Goal: Transaction & Acquisition: Purchase product/service

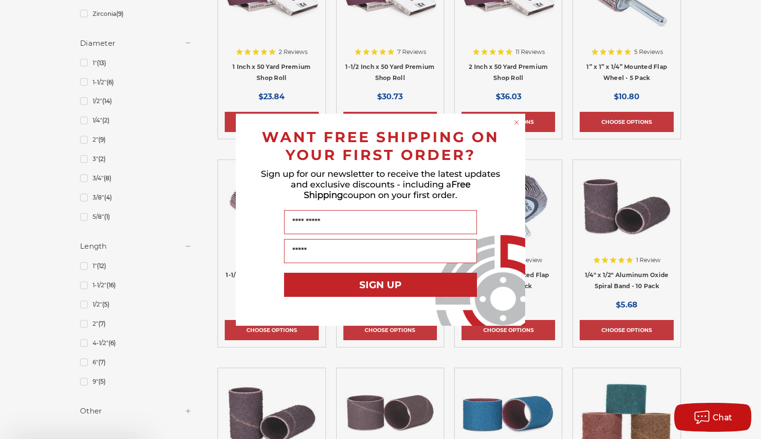
scroll to position [807, 0]
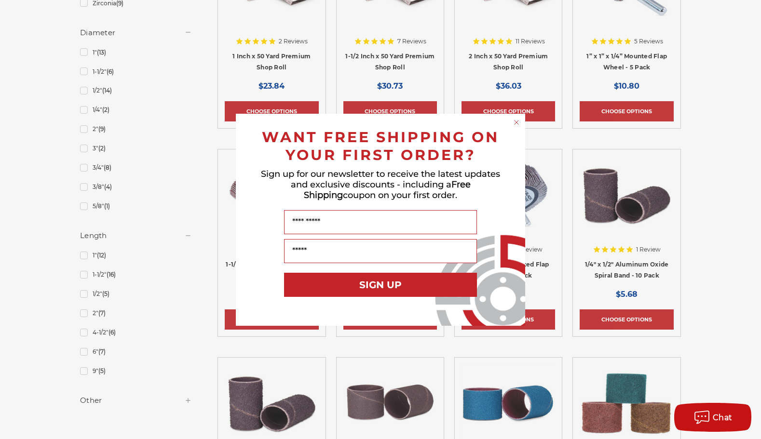
click at [516, 121] on circle "Close dialog" at bounding box center [516, 122] width 9 height 9
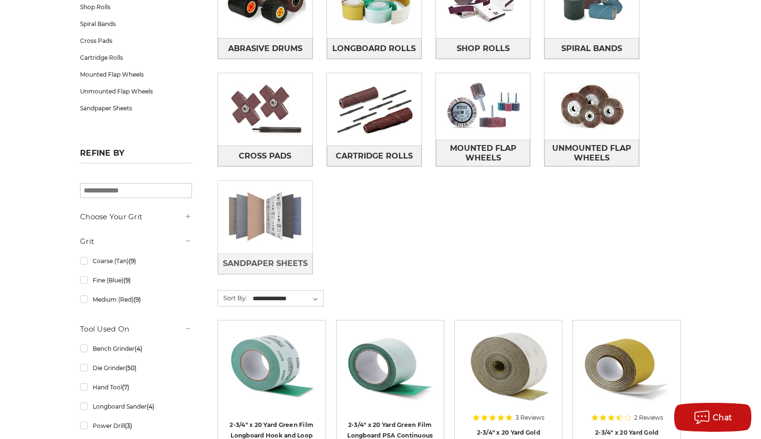
scroll to position [218, 0]
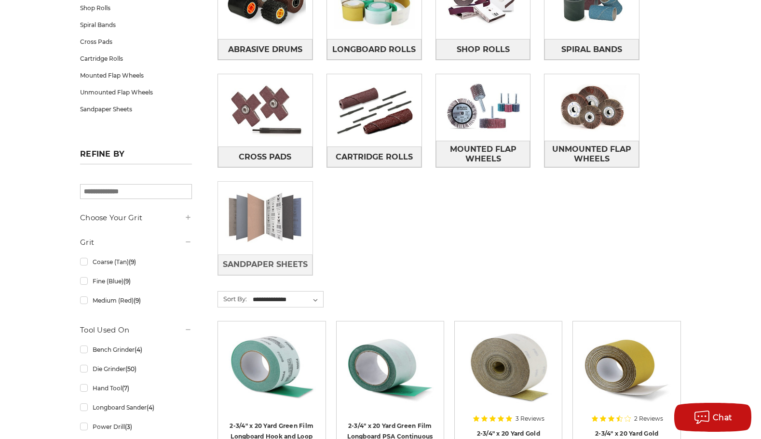
click at [273, 228] on img at bounding box center [265, 218] width 95 height 67
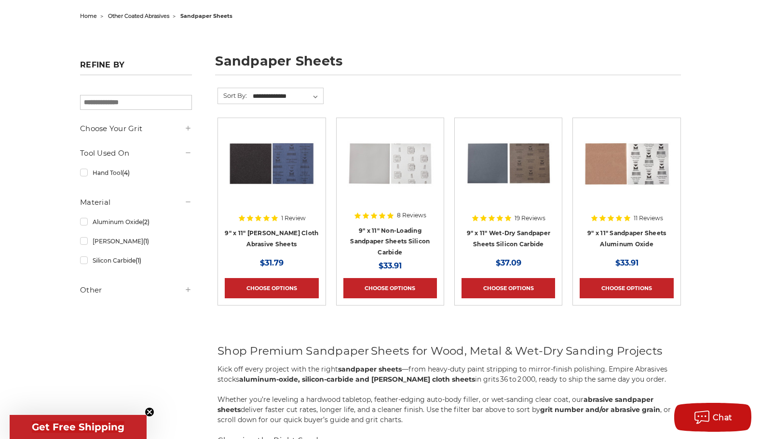
scroll to position [94, 0]
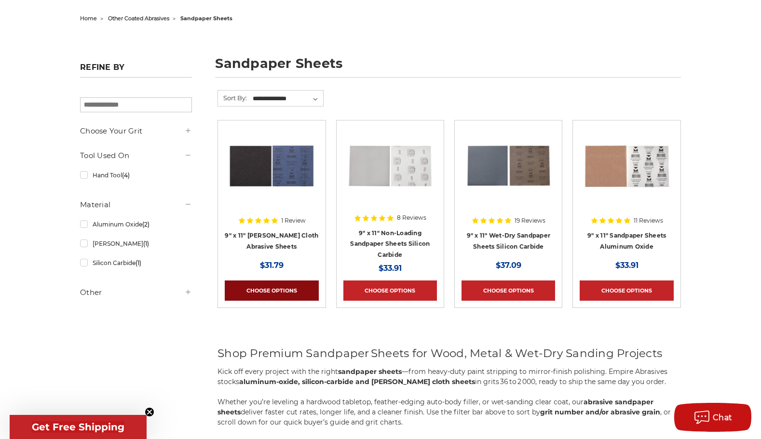
click at [277, 288] on link "Choose Options" at bounding box center [272, 291] width 94 height 20
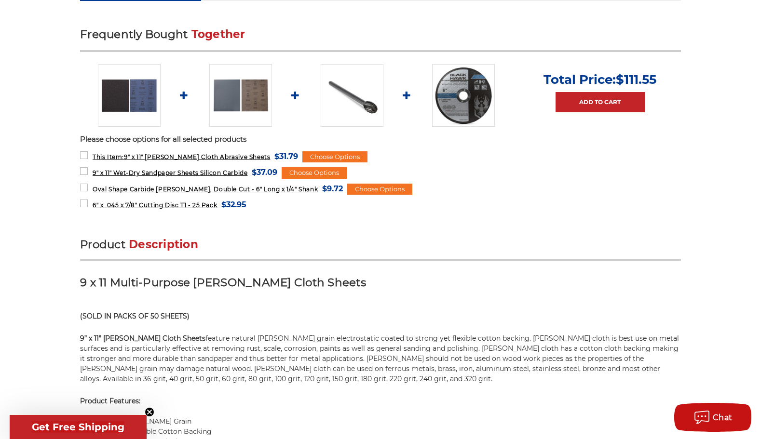
scroll to position [388, 0]
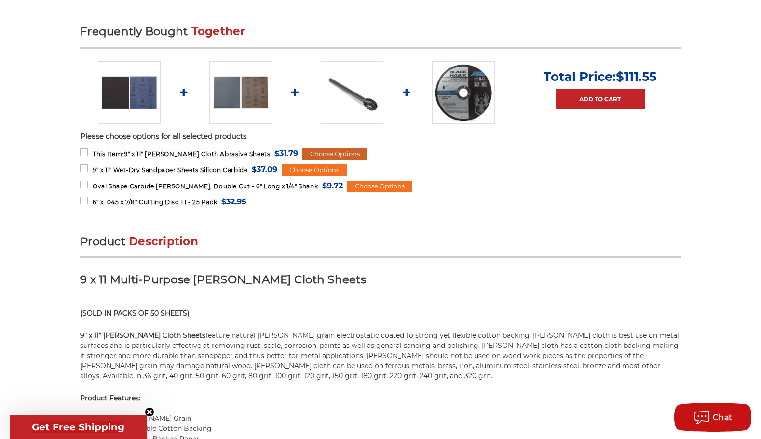
click at [319, 149] on div "Choose Options" at bounding box center [334, 155] width 65 height 12
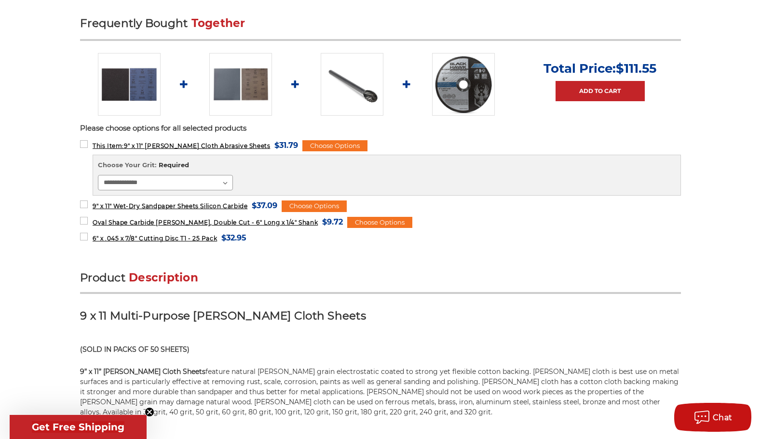
scroll to position [397, 0]
click at [318, 200] on div "Choose Options" at bounding box center [314, 206] width 65 height 12
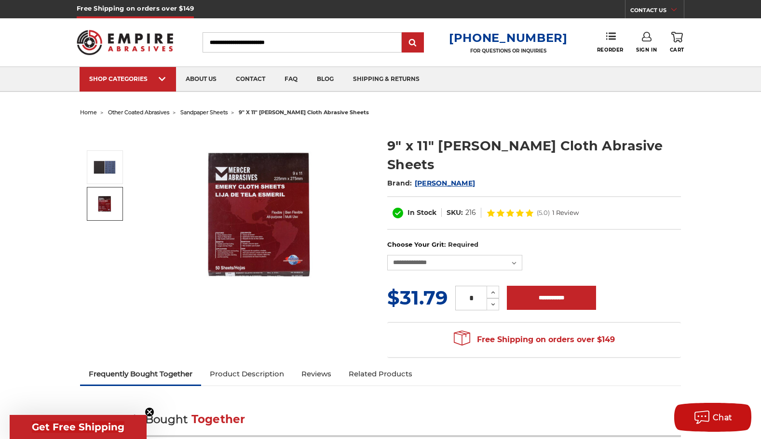
scroll to position [0, 0]
click at [136, 39] on img at bounding box center [125, 43] width 96 height 38
